Goal: Task Accomplishment & Management: Use online tool/utility

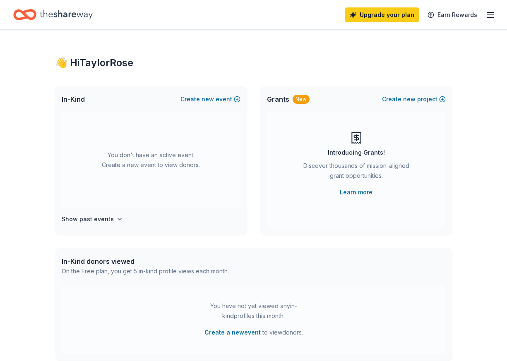
click at [321, 147] on div "Introducing Grants! Discover thousands of mission-aligned grant opportunities. …" at bounding box center [356, 164] width 146 height 66
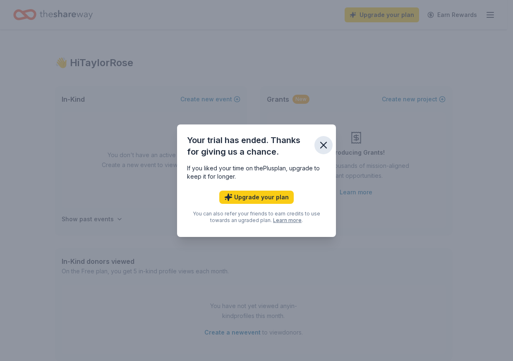
click at [326, 148] on icon "button" at bounding box center [324, 145] width 6 height 6
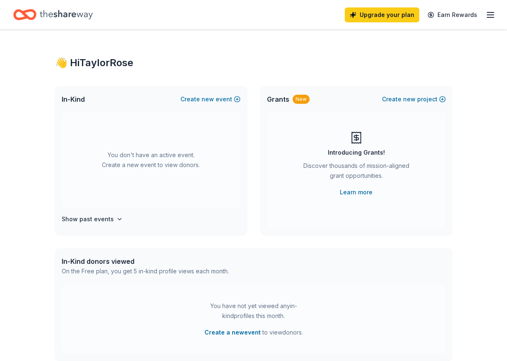
click at [64, 19] on icon "Home" at bounding box center [66, 14] width 53 height 17
click at [117, 64] on div "👋 Hi TaylorRose" at bounding box center [253, 62] width 397 height 13
click at [491, 16] on icon "button" at bounding box center [490, 15] width 10 height 10
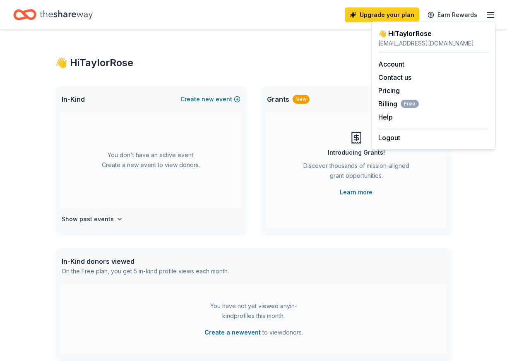
click at [491, 16] on icon "button" at bounding box center [490, 15] width 10 height 10
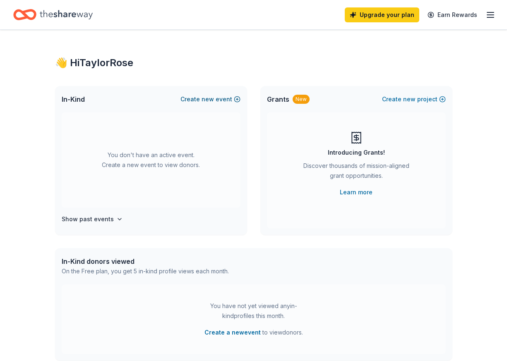
click at [202, 102] on button "Create new event" at bounding box center [210, 99] width 60 height 10
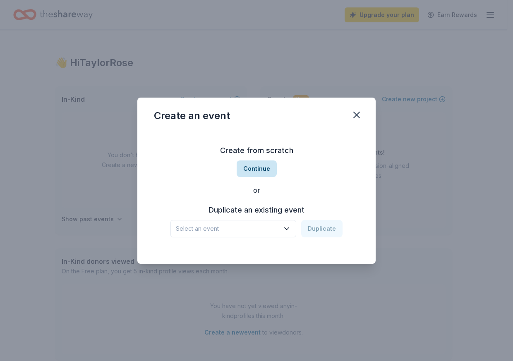
click at [259, 173] on button "Continue" at bounding box center [257, 169] width 40 height 17
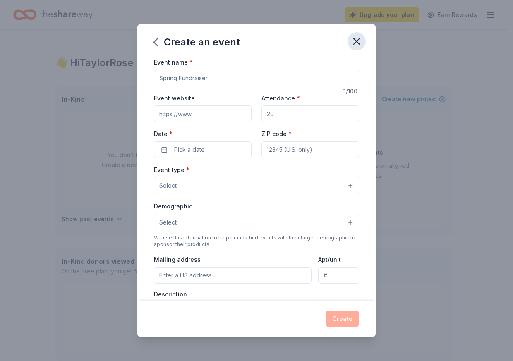
click at [358, 45] on icon "button" at bounding box center [357, 42] width 12 height 12
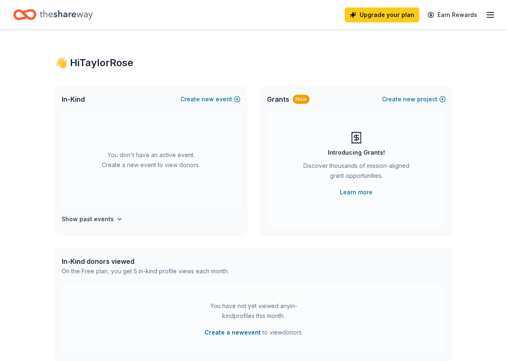
click at [217, 162] on div "You don't have an active event. Create a new event to view donors." at bounding box center [151, 160] width 179 height 95
click at [228, 105] on div "In-Kind Create new event" at bounding box center [151, 99] width 192 height 26
click at [228, 100] on button "Create new event" at bounding box center [210, 99] width 60 height 10
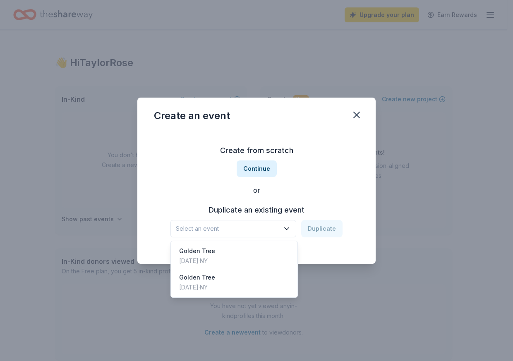
click at [272, 230] on span "Select an event" at bounding box center [227, 229] width 103 height 10
click at [264, 256] on div "Golden Tree [DATE] · [GEOGRAPHIC_DATA]" at bounding box center [234, 256] width 123 height 26
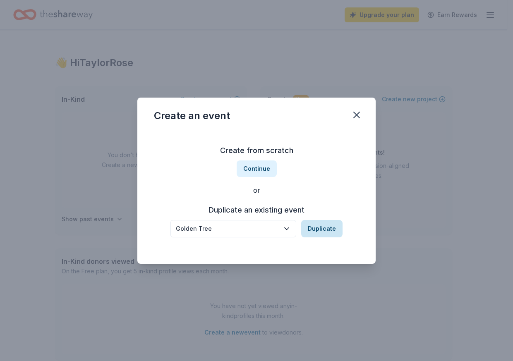
click at [311, 236] on button "Duplicate" at bounding box center [321, 228] width 41 height 17
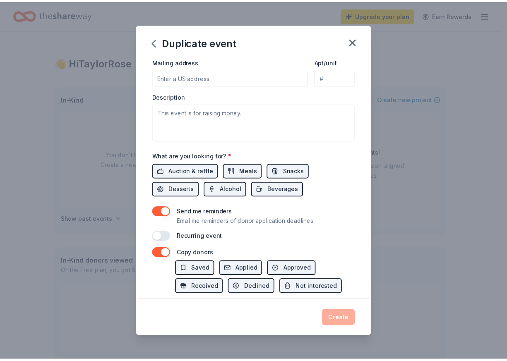
scroll to position [243, 0]
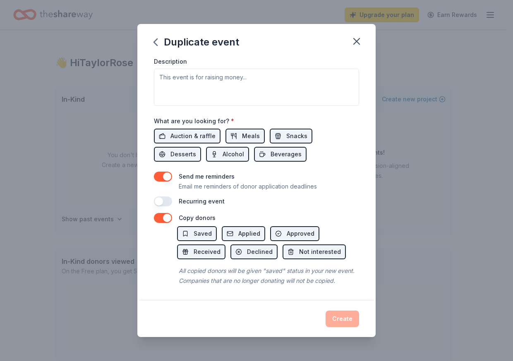
click at [341, 322] on div "Create" at bounding box center [256, 319] width 205 height 17
click at [355, 42] on icon "button" at bounding box center [357, 42] width 12 height 12
